Goal: Task Accomplishment & Management: Manage account settings

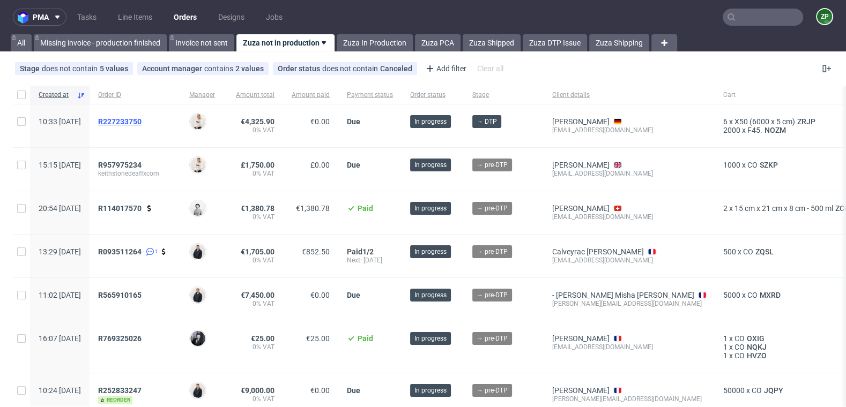
click at [139, 120] on span "R227233750" at bounding box center [119, 121] width 43 height 9
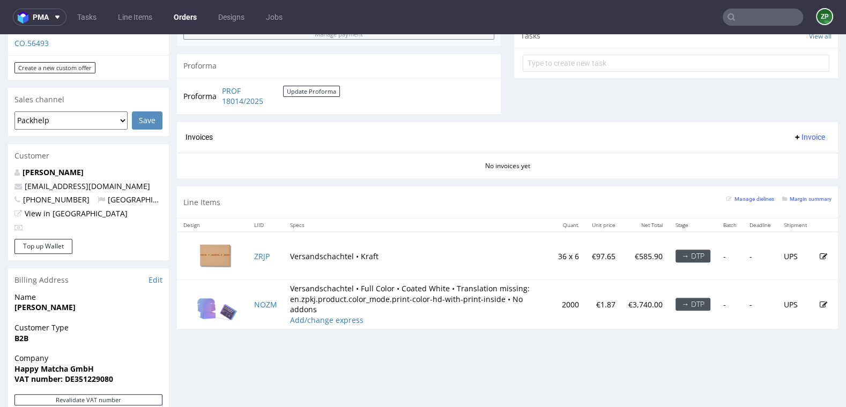
scroll to position [399, 0]
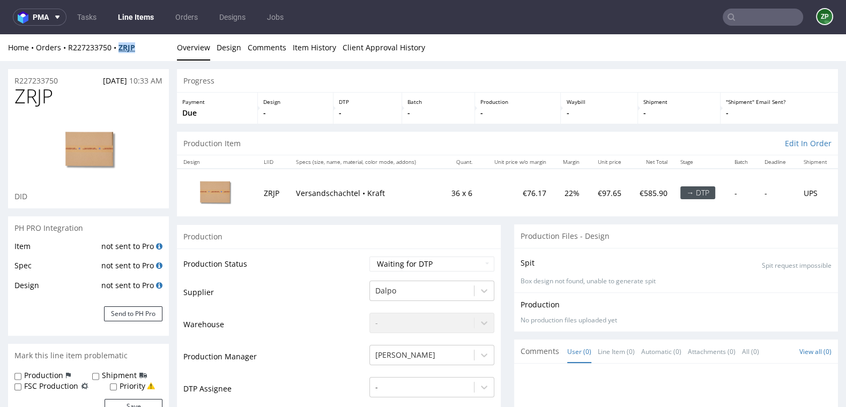
copy strong "ZRJP"
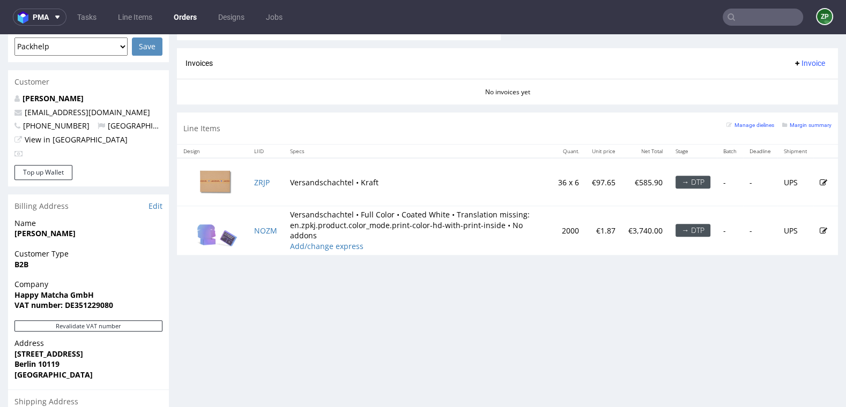
scroll to position [466, 0]
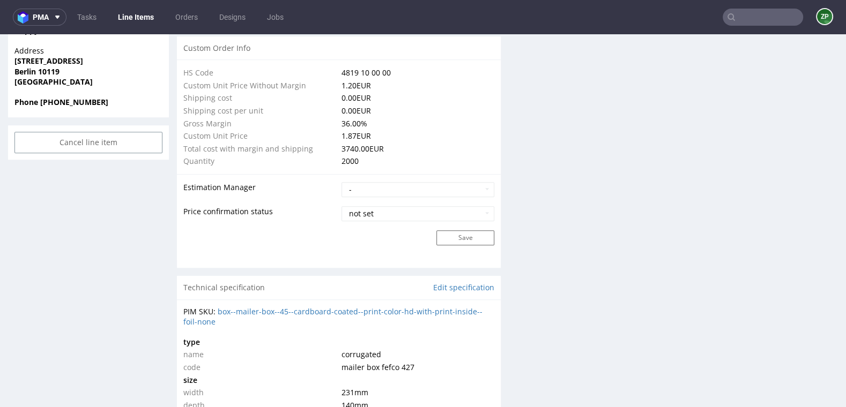
scroll to position [780, 0]
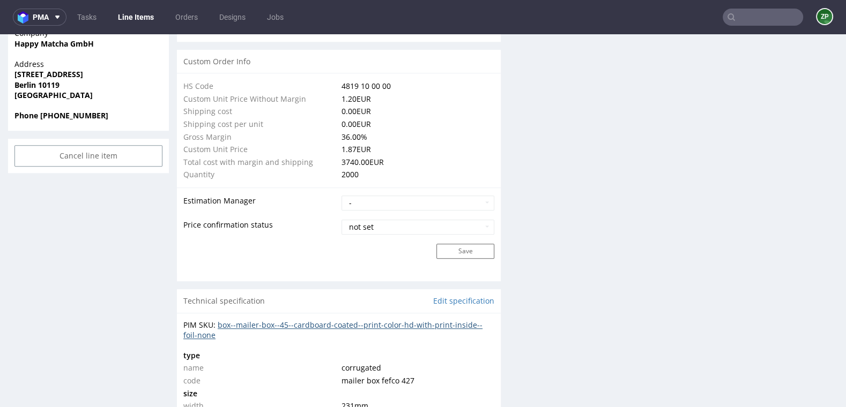
click at [254, 322] on link "box--mailer-box--45--cardboard-coated--print-color-hd-with-print-inside--foil-n…" at bounding box center [332, 330] width 299 height 21
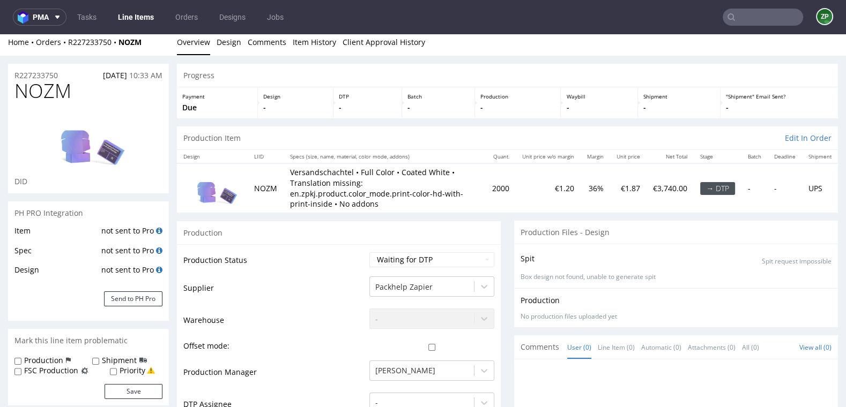
scroll to position [0, 0]
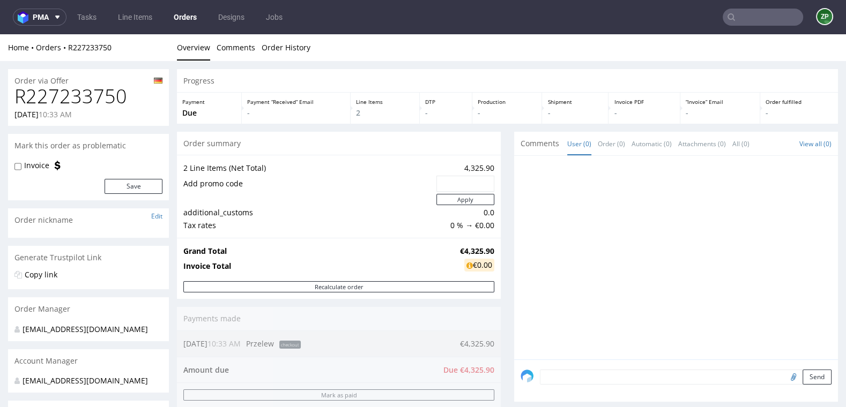
scroll to position [387, 0]
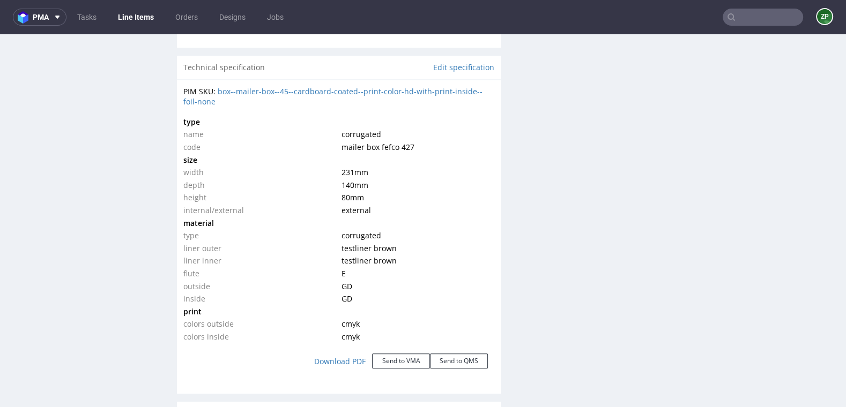
scroll to position [1011, 0]
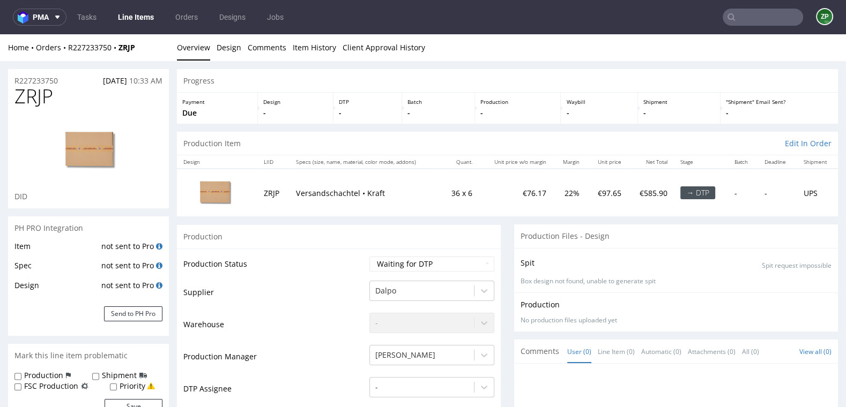
click at [756, 12] on input "text" at bounding box center [763, 17] width 80 height 17
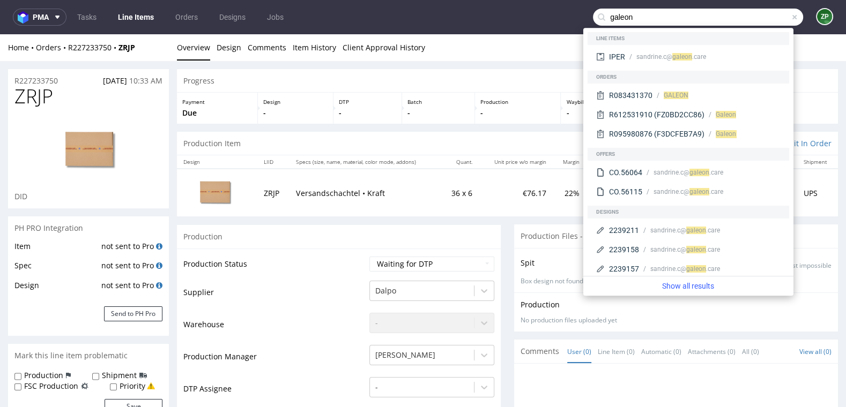
type input "galeon"
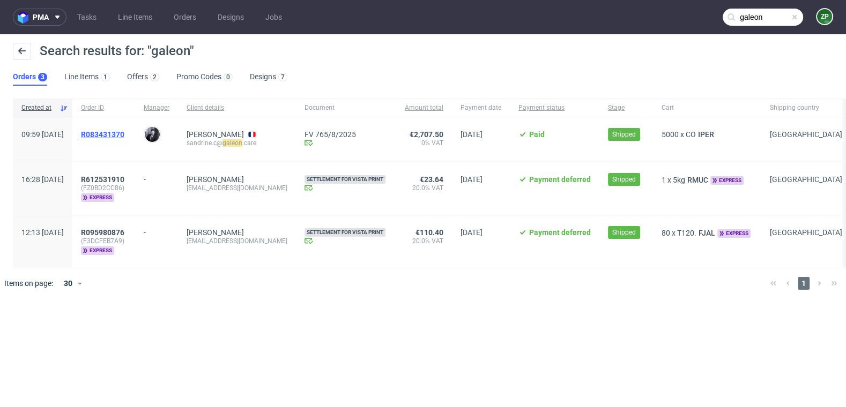
click at [124, 134] on span "R083431370" at bounding box center [102, 134] width 43 height 9
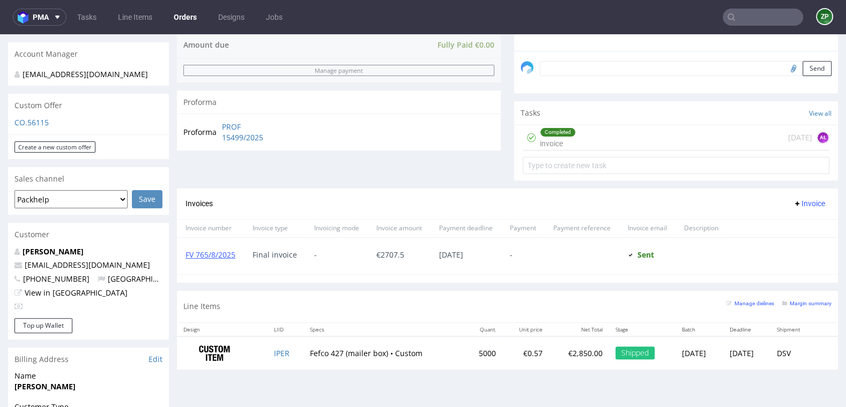
scroll to position [324, 0]
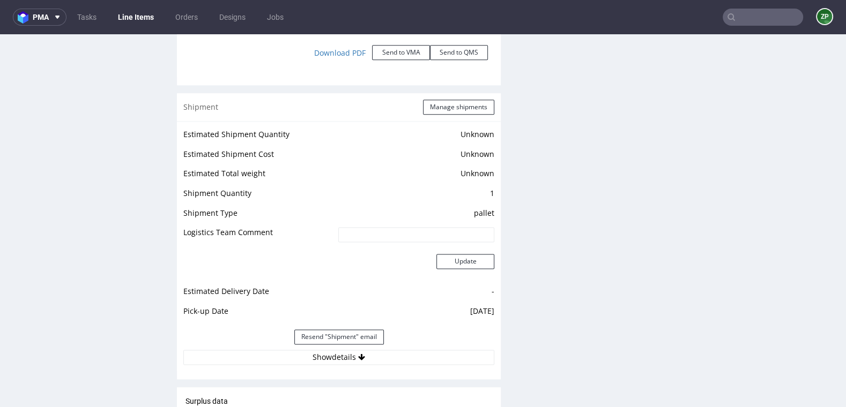
scroll to position [1291, 0]
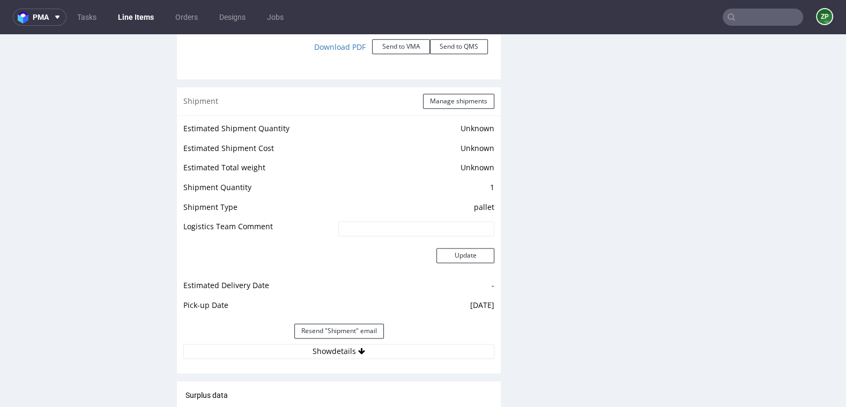
click at [312, 351] on button "Show details" at bounding box center [338, 351] width 311 height 15
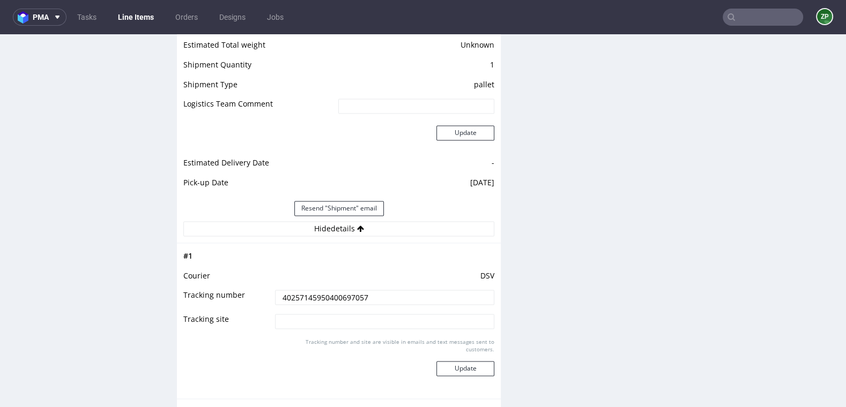
scroll to position [1451, 0]
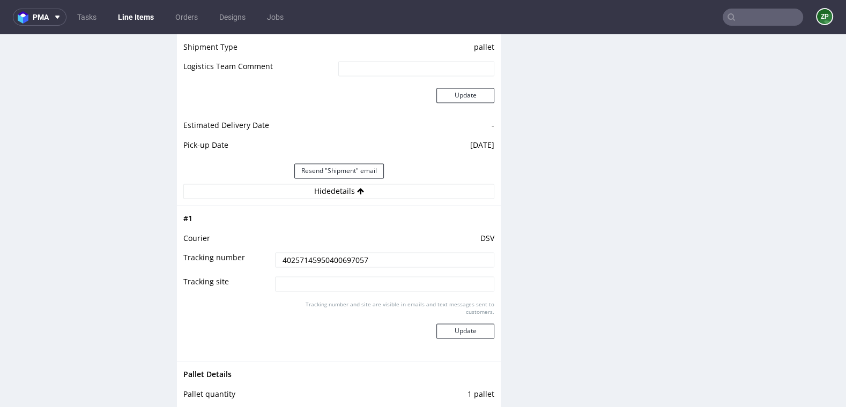
click at [309, 257] on input "40257145950400697057" at bounding box center [384, 260] width 219 height 15
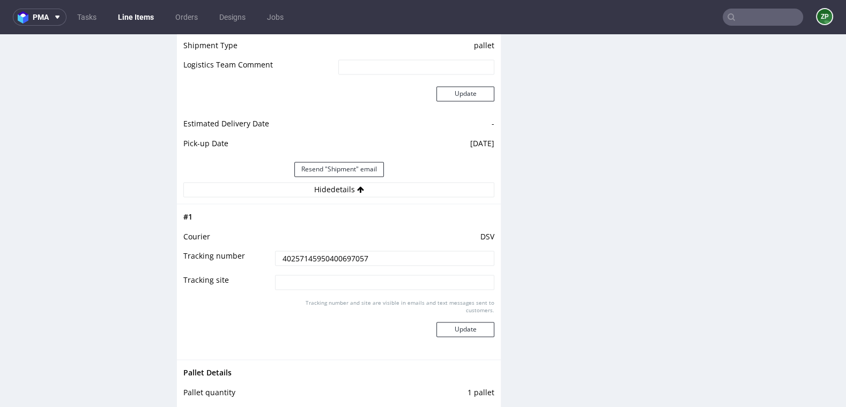
click at [338, 258] on input "40257145950400697057" at bounding box center [384, 258] width 219 height 15
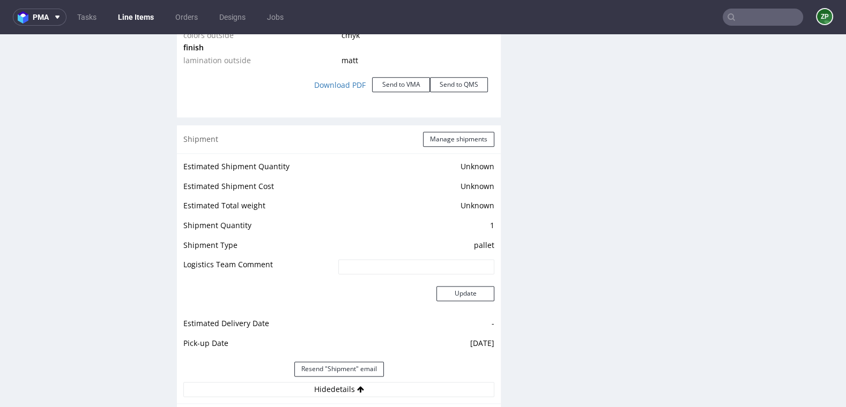
scroll to position [1253, 0]
click at [336, 384] on button "Hide details" at bounding box center [338, 389] width 311 height 15
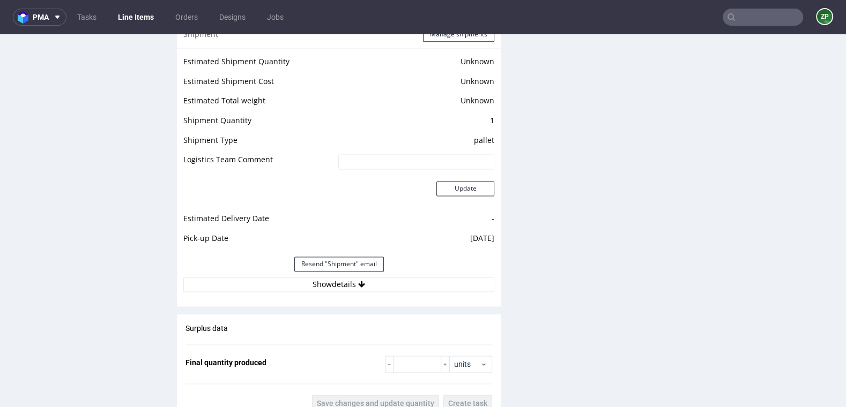
scroll to position [1399, 0]
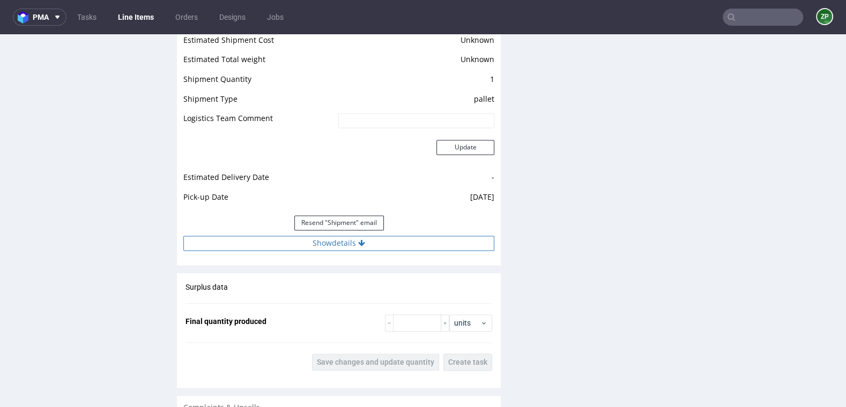
click at [365, 242] on button "Show details" at bounding box center [338, 243] width 311 height 15
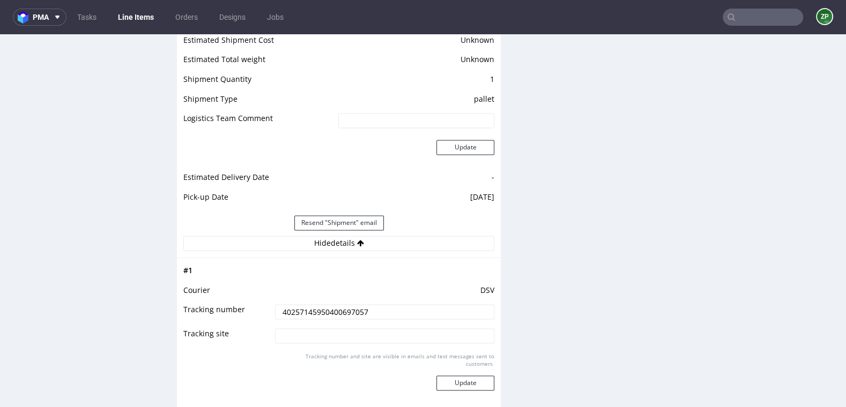
click at [321, 310] on input "40257145950400697057" at bounding box center [384, 312] width 219 height 15
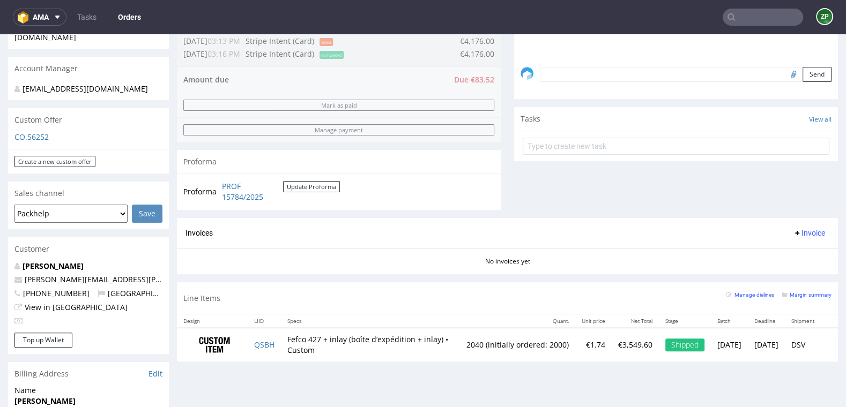
scroll to position [304, 0]
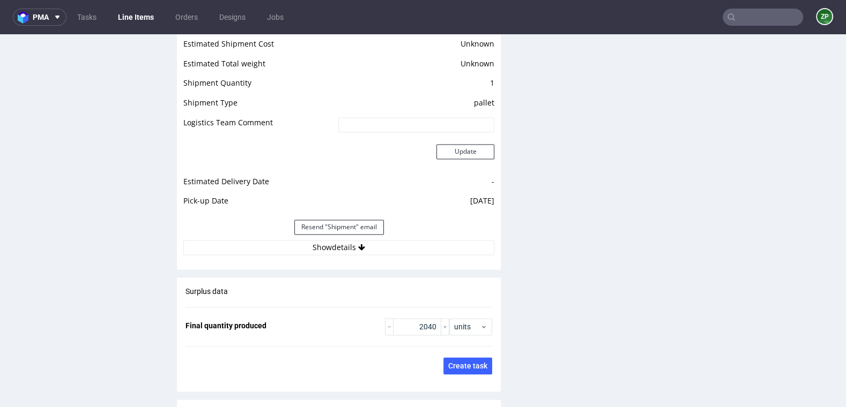
scroll to position [1478, 0]
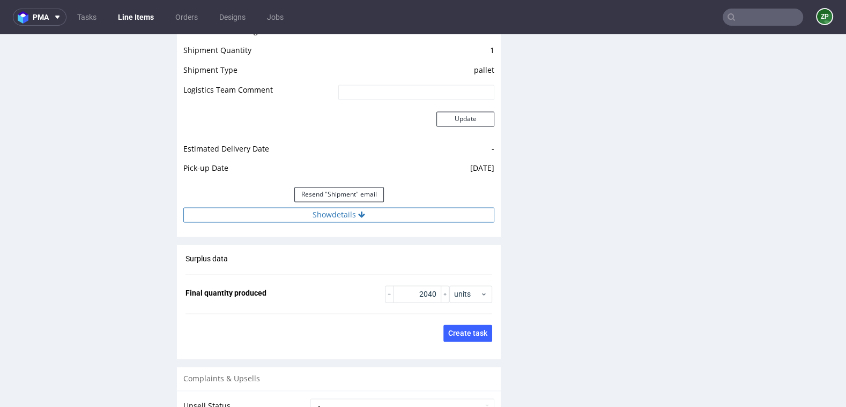
click at [354, 217] on button "Show details" at bounding box center [338, 214] width 311 height 15
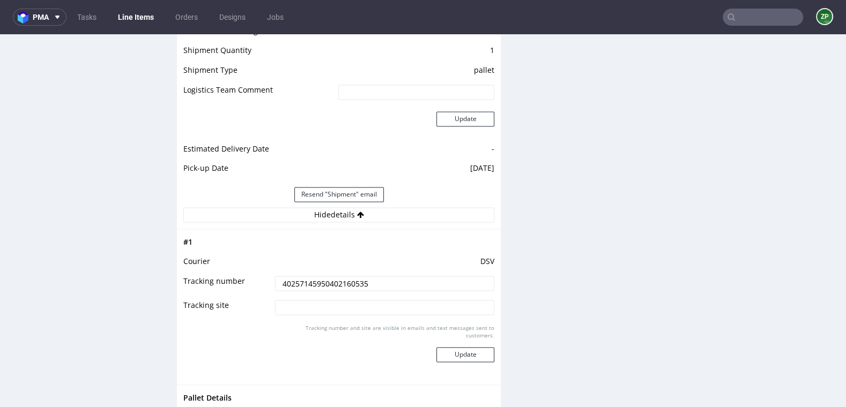
click at [308, 284] on input "40257145950402160535" at bounding box center [384, 283] width 219 height 15
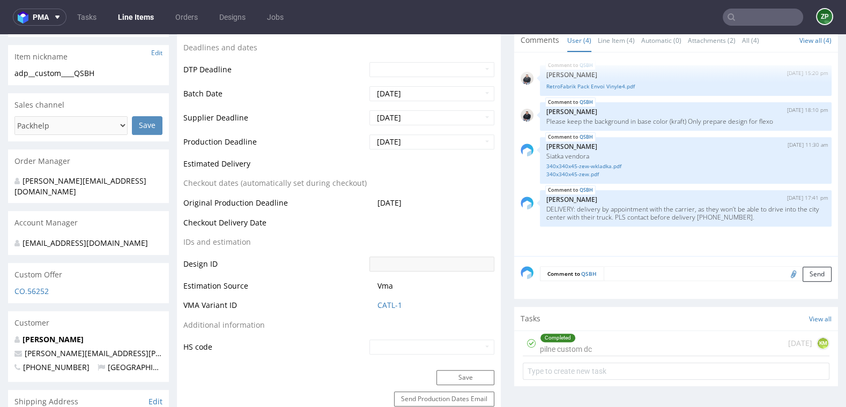
scroll to position [381, 0]
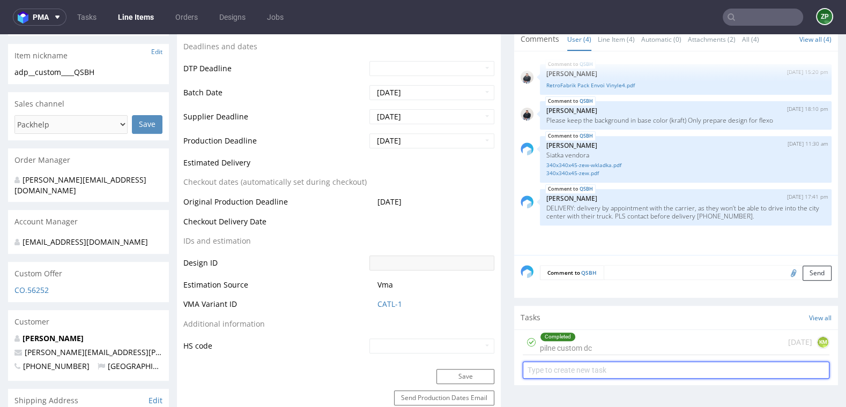
click at [573, 367] on input "text" at bounding box center [676, 370] width 307 height 17
type input "invoice"
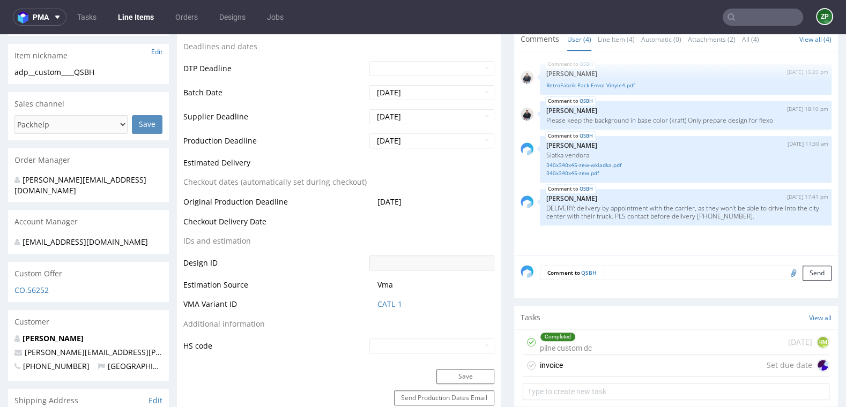
click at [553, 362] on div "invoice" at bounding box center [551, 365] width 23 height 13
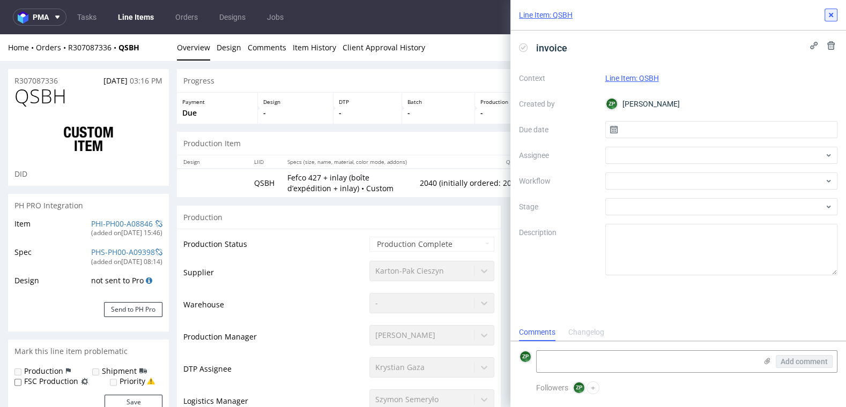
click at [830, 13] on icon at bounding box center [831, 15] width 9 height 9
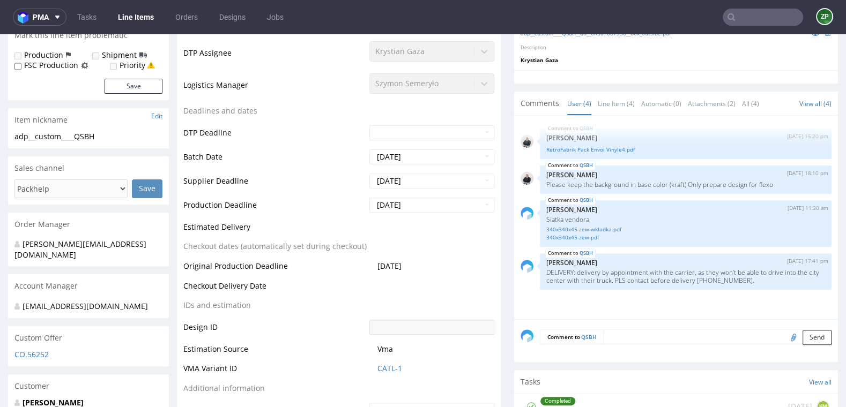
scroll to position [435, 0]
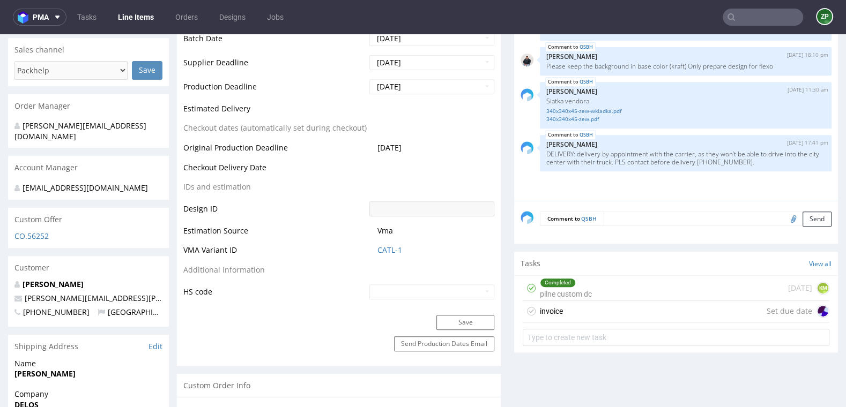
click at [700, 303] on div "invoice Set due date" at bounding box center [676, 311] width 307 height 21
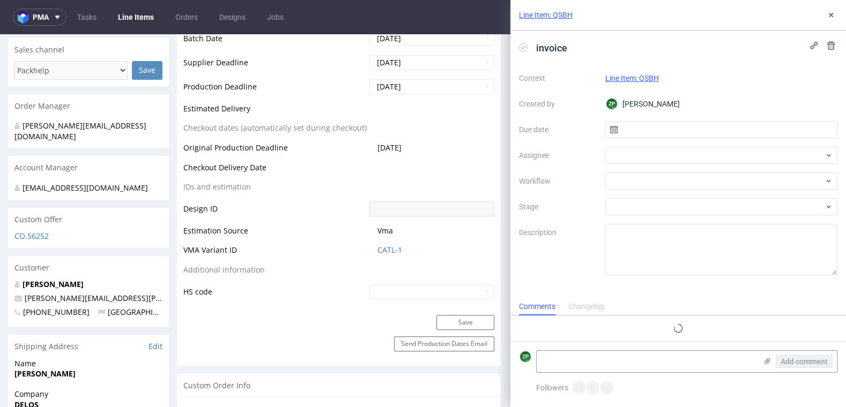
scroll to position [9, 0]
click at [831, 44] on use at bounding box center [831, 45] width 8 height 9
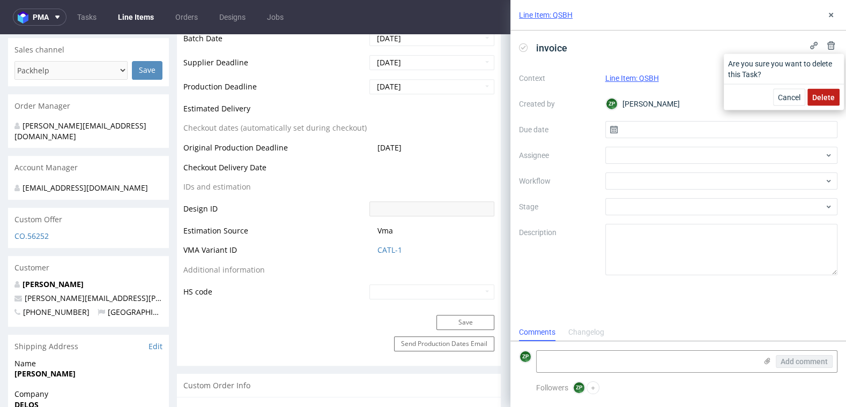
click at [830, 94] on span "Delete" at bounding box center [823, 98] width 23 height 8
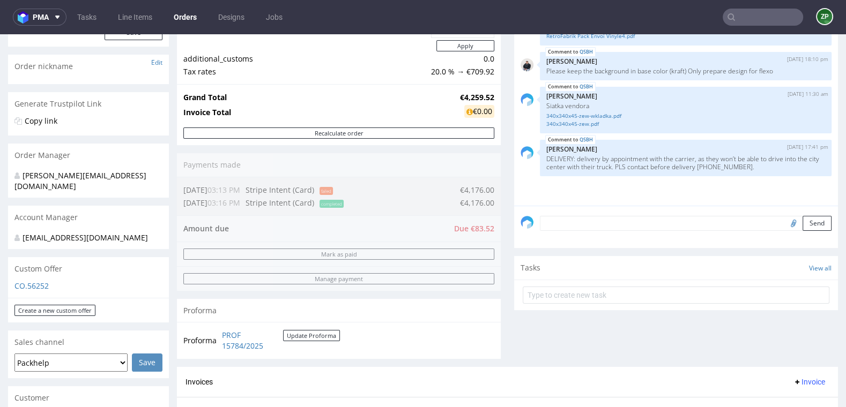
scroll to position [180, 0]
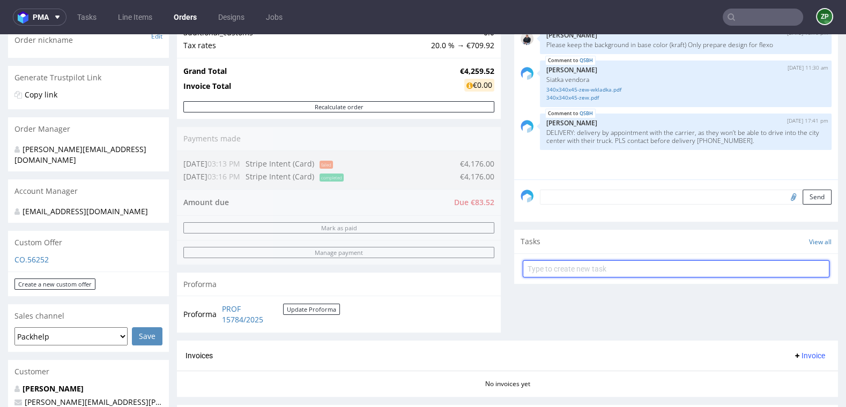
click at [570, 274] on input "text" at bounding box center [676, 269] width 307 height 17
type input "invoice"
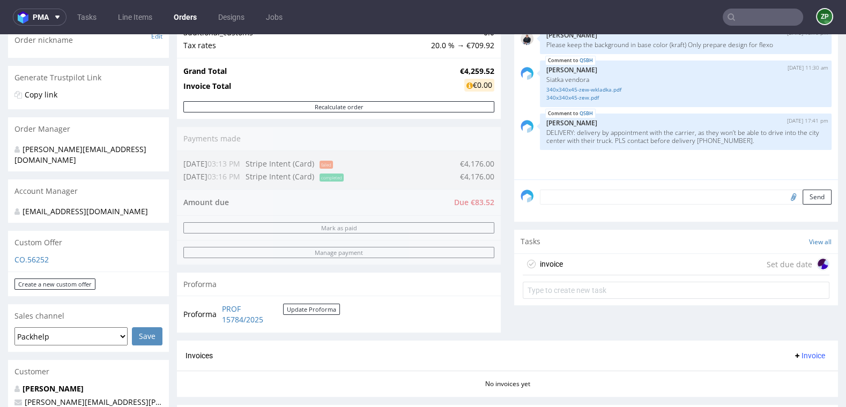
click at [568, 255] on div "invoice Set due date" at bounding box center [676, 264] width 307 height 21
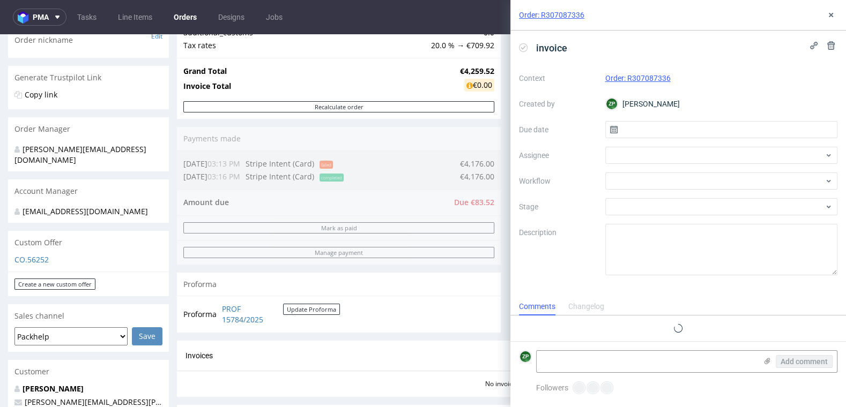
scroll to position [9, 0]
click at [647, 131] on input "text" at bounding box center [721, 129] width 233 height 17
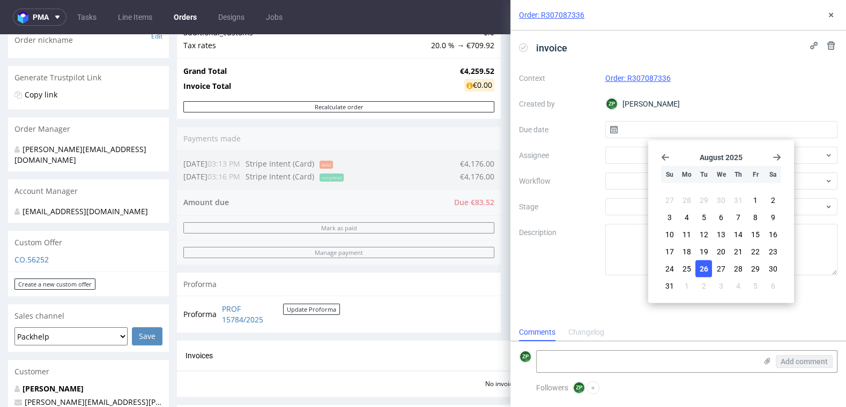
click at [704, 271] on span "26" at bounding box center [704, 269] width 9 height 11
type input "26/08/2025"
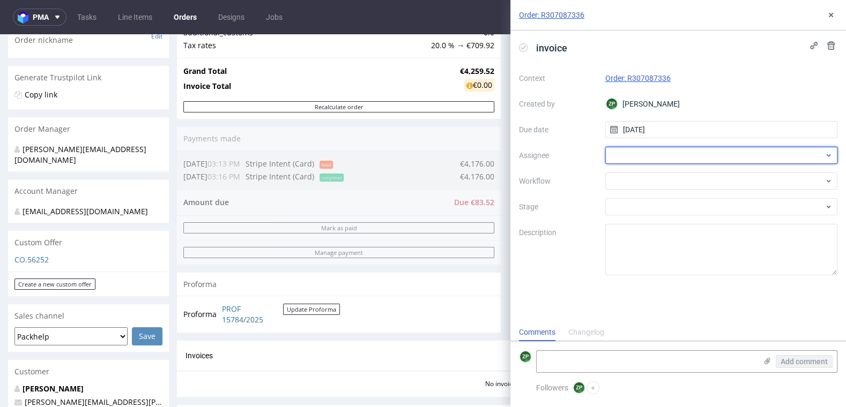
click at [638, 161] on div at bounding box center [721, 155] width 233 height 17
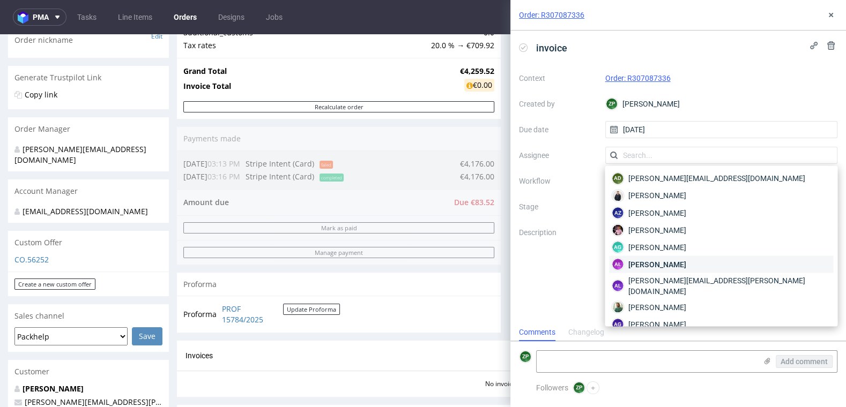
click at [677, 263] on span "Aleksandra Łętowska" at bounding box center [656, 264] width 57 height 11
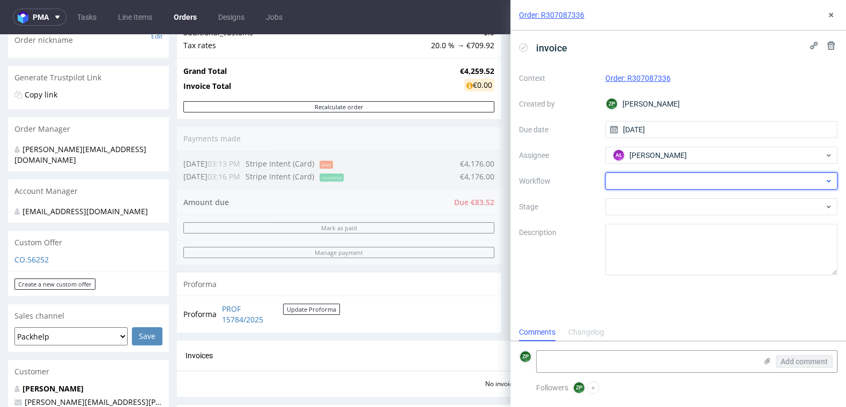
click at [640, 185] on div at bounding box center [721, 181] width 233 height 17
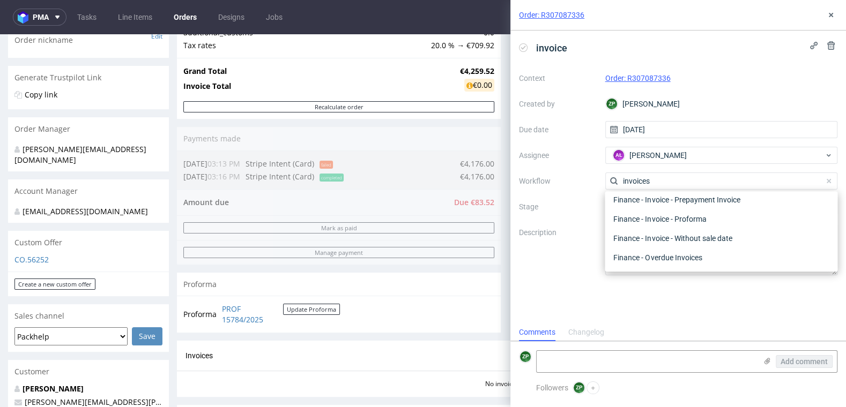
scroll to position [0, 0]
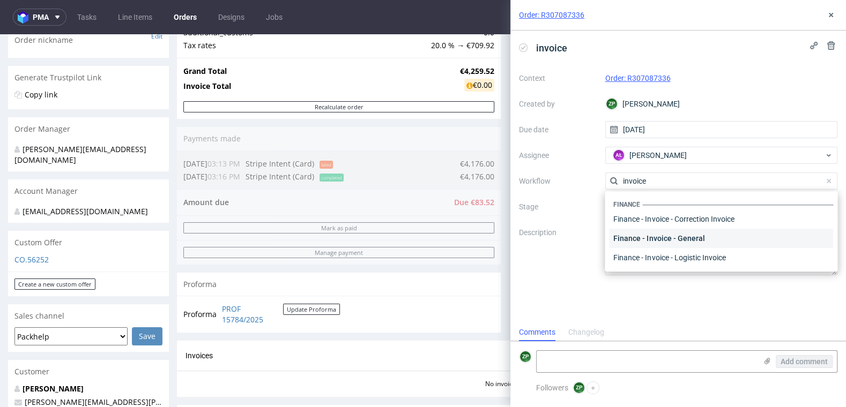
type input "invoice"
click at [662, 237] on div "Finance - Invoice - General" at bounding box center [721, 238] width 224 height 19
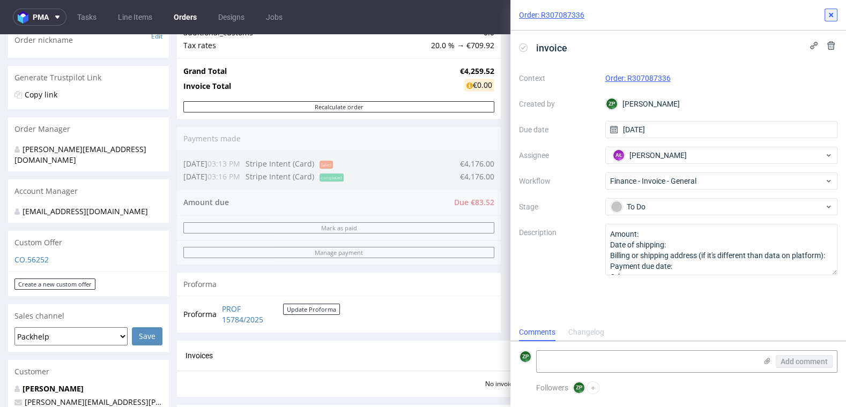
click at [831, 14] on use at bounding box center [831, 15] width 4 height 4
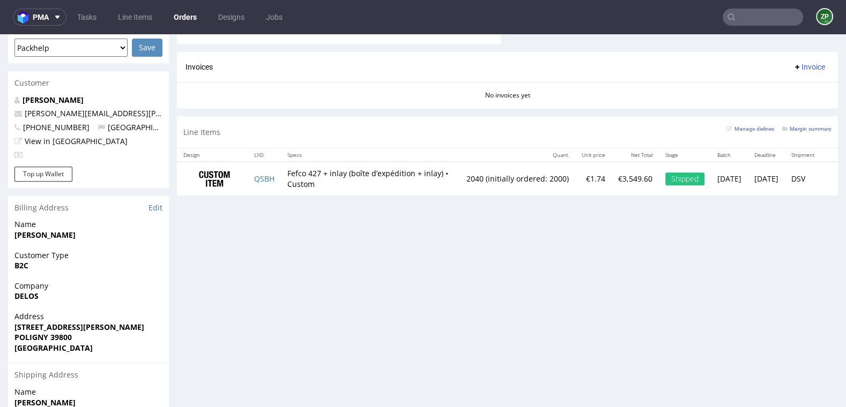
scroll to position [471, 0]
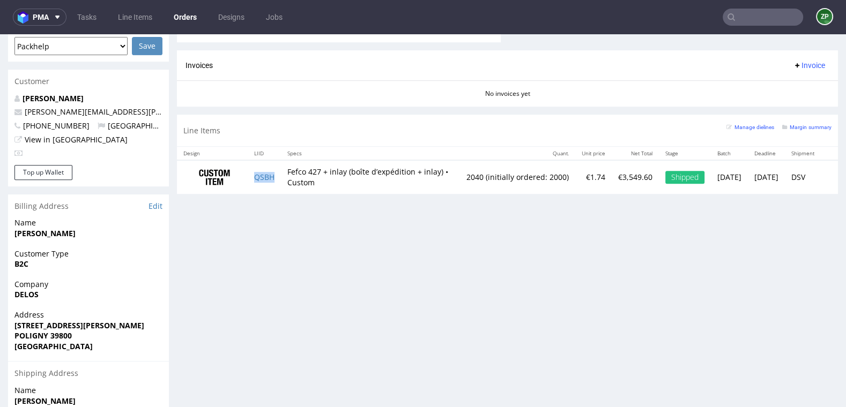
click at [264, 179] on td "QSBH" at bounding box center [264, 177] width 33 height 34
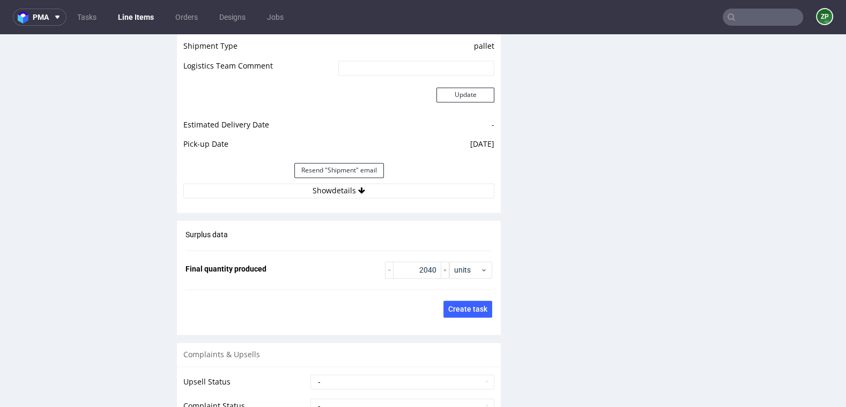
scroll to position [1523, 0]
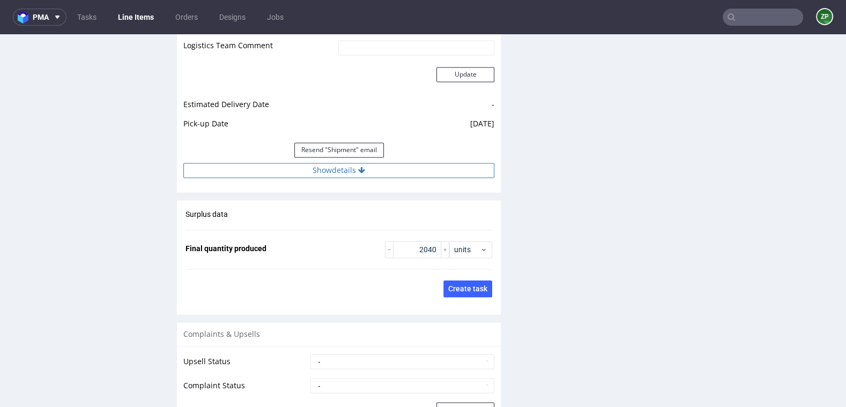
click at [358, 170] on icon at bounding box center [361, 171] width 7 height 8
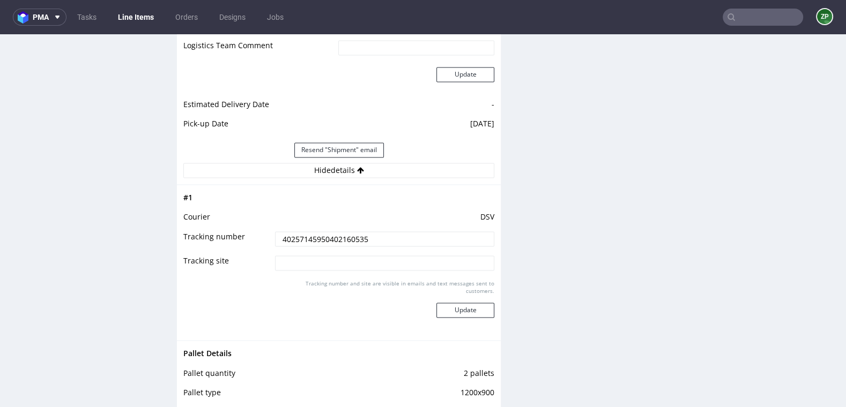
drag, startPoint x: 367, startPoint y: 235, endPoint x: 241, endPoint y: 235, distance: 126.0
click at [241, 235] on tr "Tracking number 40257145950402160535" at bounding box center [338, 243] width 311 height 24
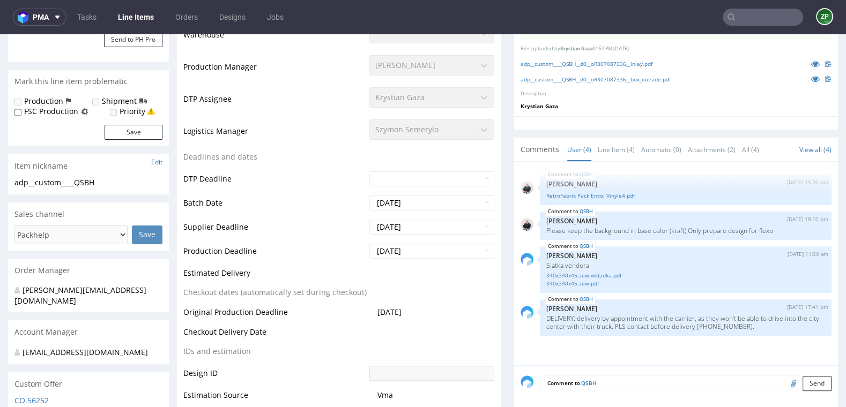
scroll to position [0, 0]
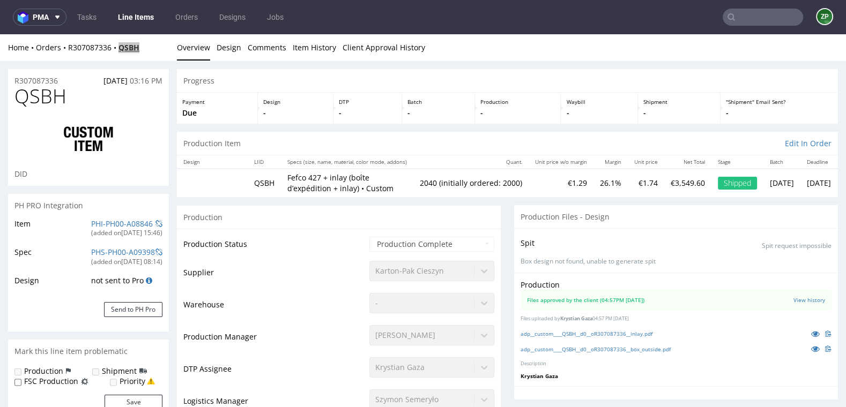
copy strong "QSBH"
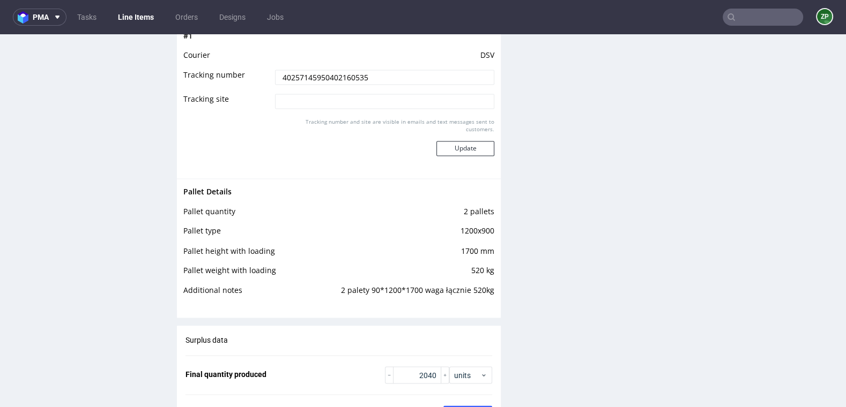
scroll to position [1682, 0]
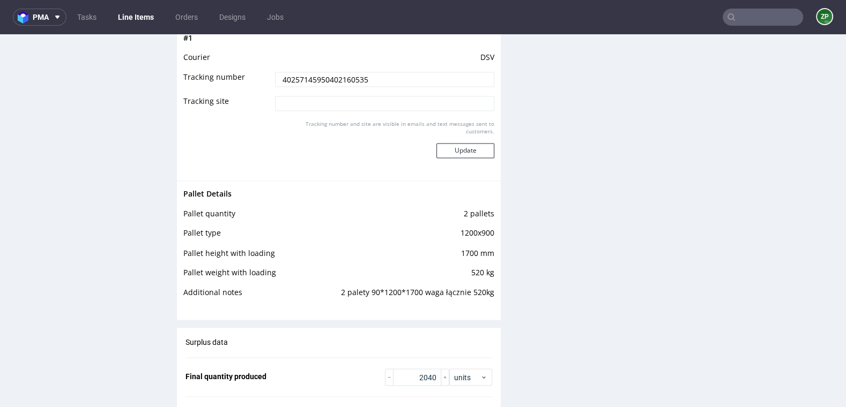
click at [325, 88] on td "40257145950402160535" at bounding box center [383, 83] width 222 height 24
click at [322, 78] on input "40257145950402160535" at bounding box center [384, 79] width 219 height 15
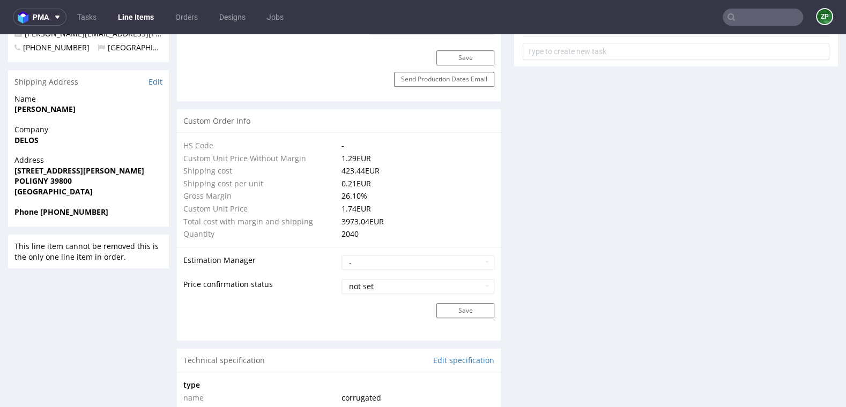
scroll to position [689, 0]
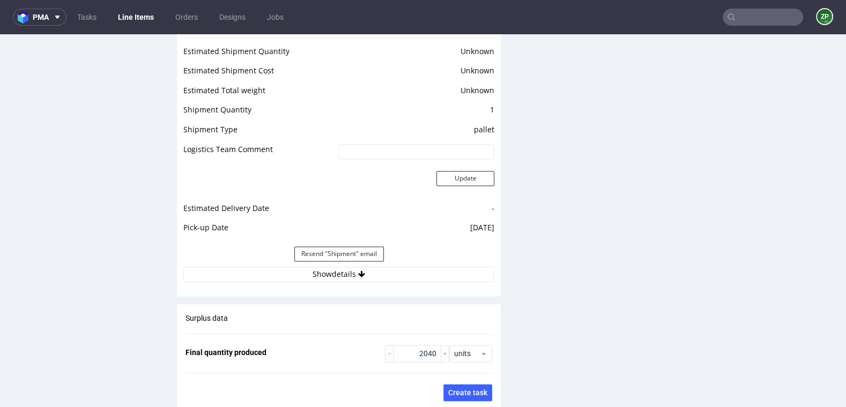
scroll to position [1504, 0]
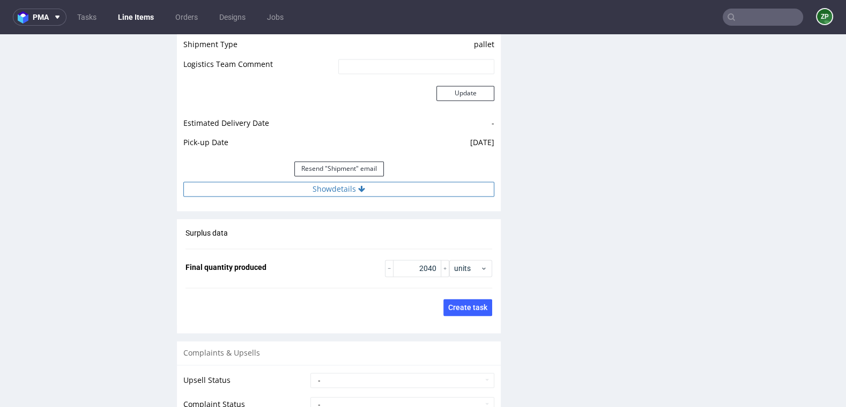
click at [351, 190] on button "Show details" at bounding box center [338, 189] width 311 height 15
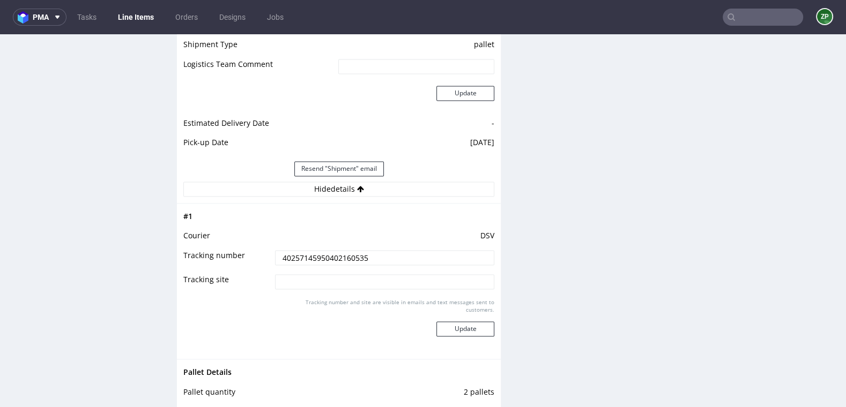
click at [302, 257] on input "40257145950402160535" at bounding box center [384, 257] width 219 height 15
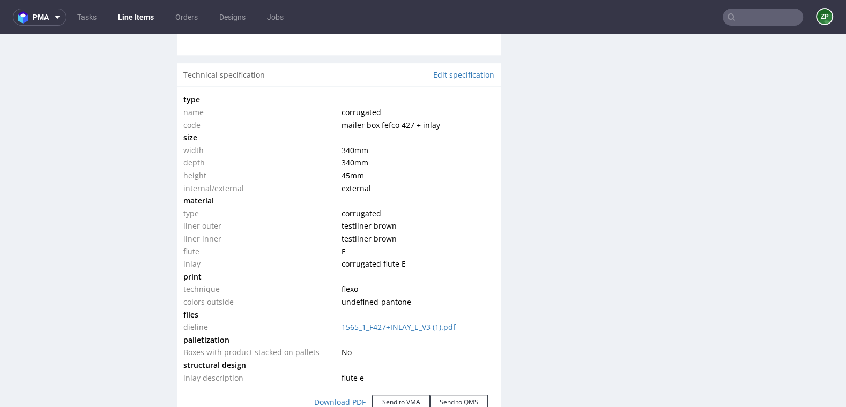
scroll to position [992, 0]
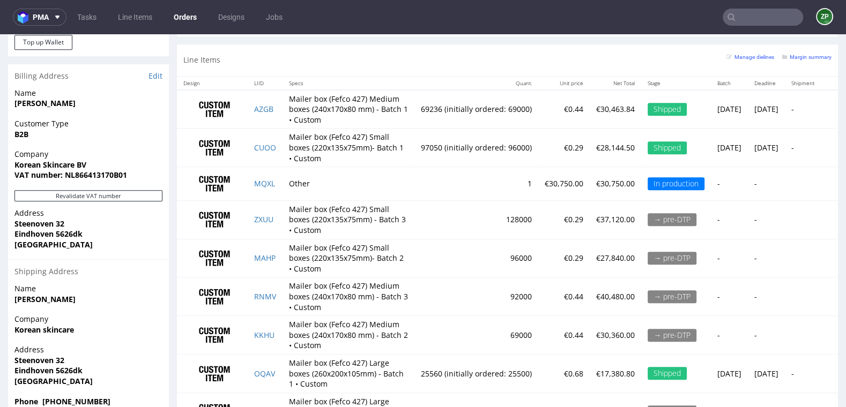
scroll to position [652, 0]
